Goal: Transaction & Acquisition: Purchase product/service

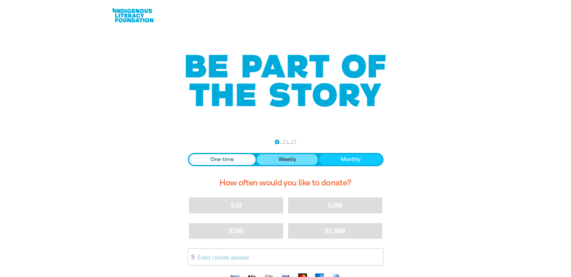
click at [283, 158] on span "Weekly" at bounding box center [287, 159] width 18 height 7
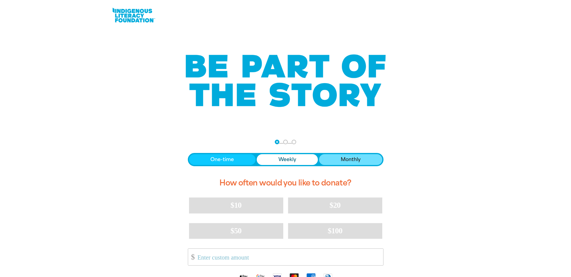
click at [341, 156] on span "Monthly" at bounding box center [351, 159] width 20 height 7
click at [280, 161] on span "Weekly" at bounding box center [287, 159] width 18 height 7
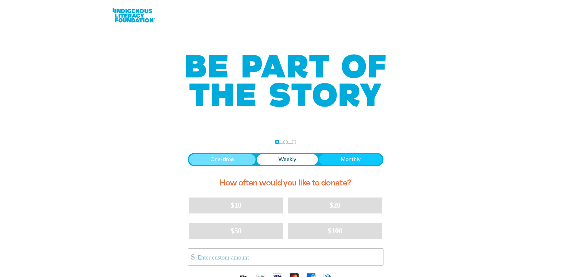
click at [241, 165] on button "One-time" at bounding box center [222, 159] width 67 height 11
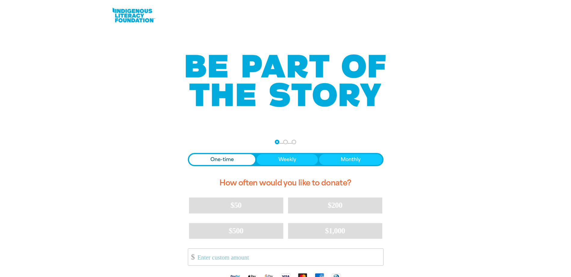
click at [238, 160] on span "Donation frequency" at bounding box center [222, 159] width 67 height 11
click at [272, 156] on button "Weekly" at bounding box center [287, 159] width 61 height 11
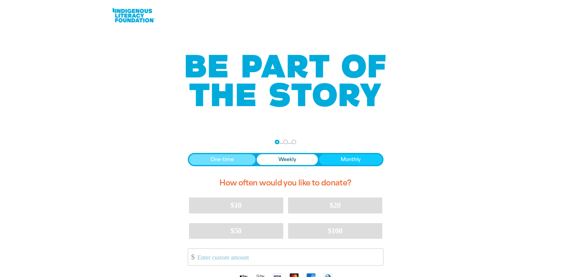
click at [238, 159] on button "One-time" at bounding box center [222, 159] width 67 height 11
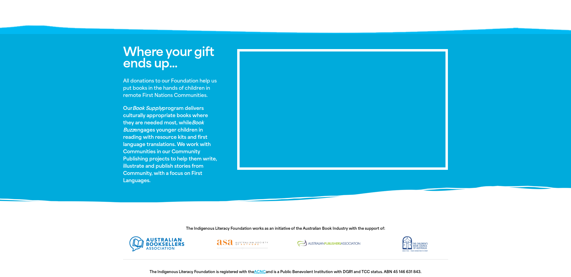
scroll to position [281, 0]
